Goal: Task Accomplishment & Management: Manage account settings

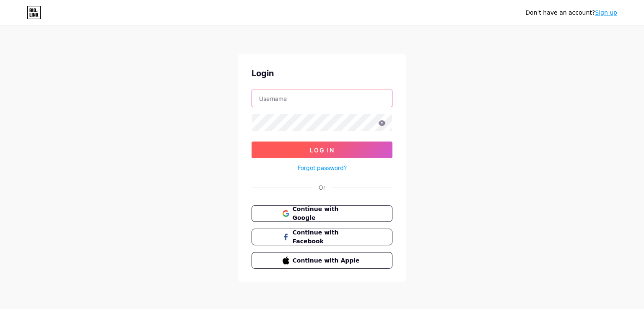
type input "[EMAIL_ADDRESS][DOMAIN_NAME]"
click at [317, 147] on span "Log In" at bounding box center [322, 150] width 25 height 7
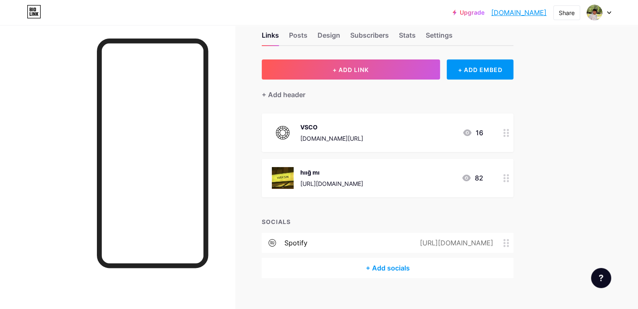
scroll to position [29, 0]
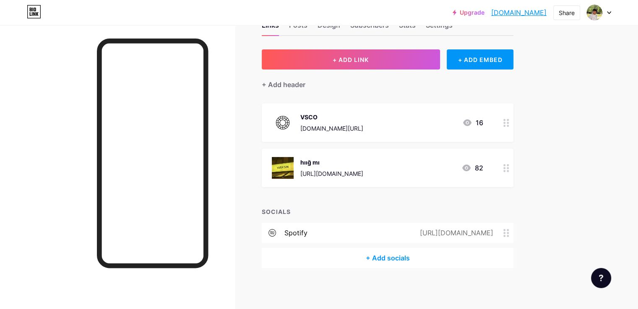
drag, startPoint x: 453, startPoint y: 120, endPoint x: 448, endPoint y: 120, distance: 4.6
click at [448, 120] on div "VSCO [DOMAIN_NAME][URL] 16" at bounding box center [377, 123] width 211 height 22
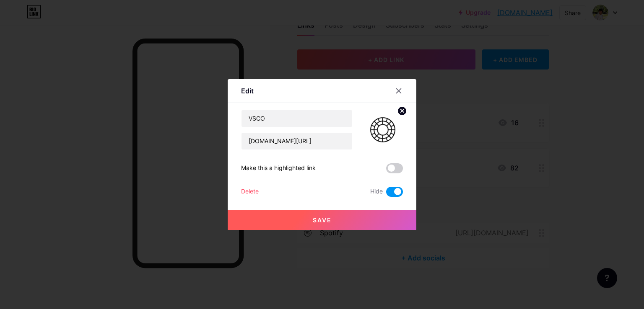
click at [393, 189] on span at bounding box center [394, 192] width 17 height 10
click at [386, 194] on input "checkbox" at bounding box center [386, 194] width 0 height 0
click at [353, 220] on button "Save" at bounding box center [322, 221] width 189 height 20
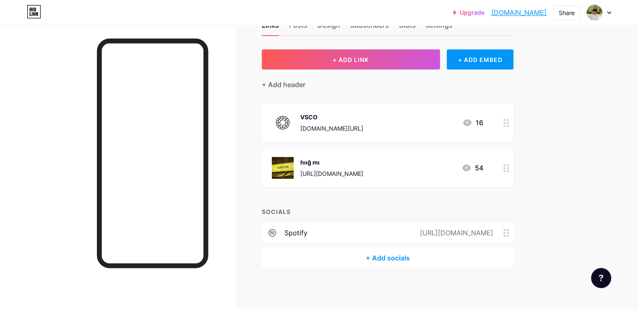
click at [421, 124] on div "VSCO [DOMAIN_NAME][URL] 16" at bounding box center [377, 123] width 211 height 22
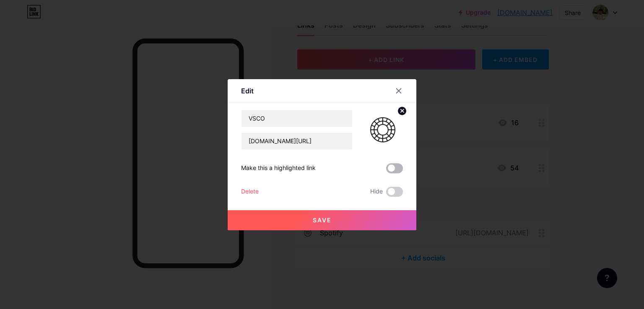
click at [393, 172] on span at bounding box center [394, 169] width 17 height 10
click at [386, 171] on input "checkbox" at bounding box center [386, 171] width 0 height 0
click at [347, 217] on button "Save" at bounding box center [322, 221] width 189 height 20
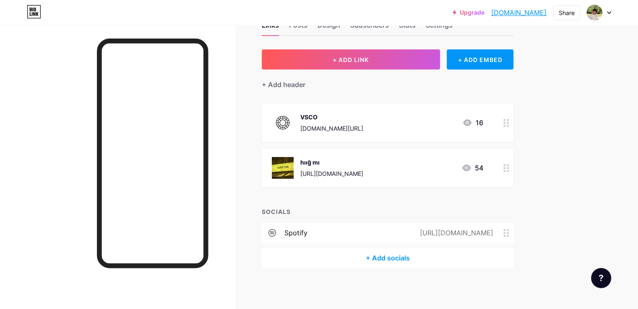
click at [509, 123] on icon at bounding box center [506, 123] width 6 height 8
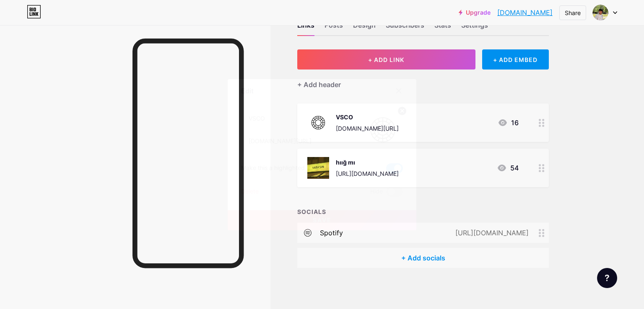
click at [396, 89] on icon at bounding box center [398, 91] width 7 height 7
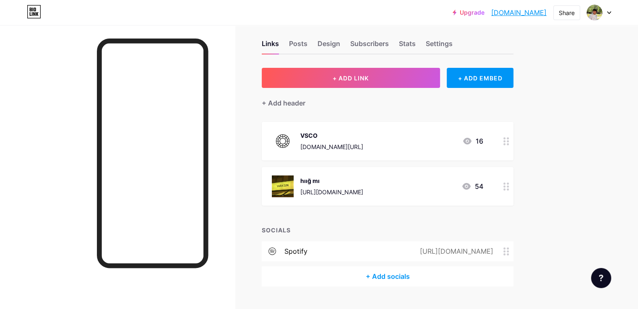
scroll to position [0, 0]
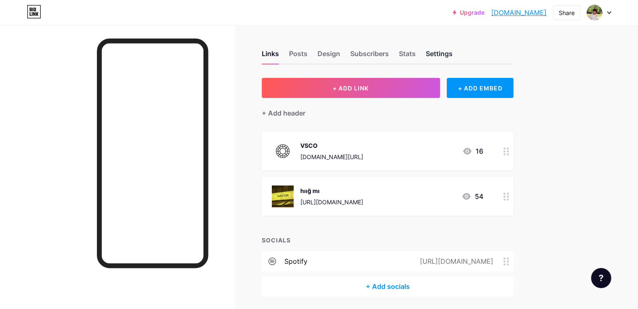
click at [452, 52] on div "Settings" at bounding box center [439, 56] width 27 height 15
